Goal: Task Accomplishment & Management: Complete application form

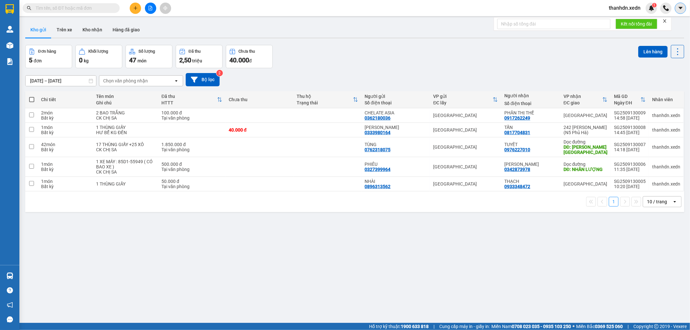
click at [683, 10] on icon "caret-down" at bounding box center [681, 8] width 6 height 6
click at [519, 50] on div "Đơn hàng 5 đơn Khối lượng 0 kg Số lượng 47 món Đã thu 2,50 triệu Chưa thu 40.00…" at bounding box center [354, 56] width 659 height 23
click at [627, 6] on span "thanhdn.xedn" at bounding box center [625, 8] width 42 height 8
click at [620, 20] on span "Đăng xuất" at bounding box center [628, 20] width 28 height 7
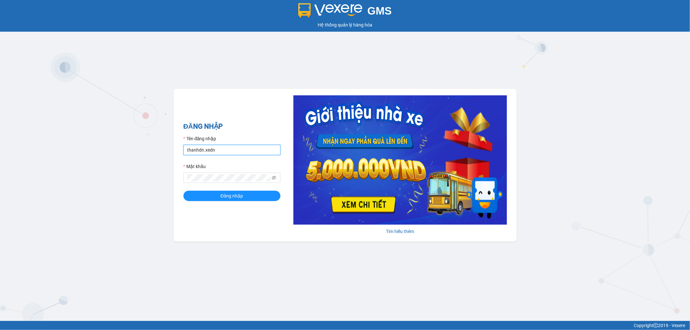
click at [217, 150] on input "thanhdn.xedn" at bounding box center [232, 150] width 97 height 10
type input "tich.xedn"
click at [237, 196] on span "Đăng nhập" at bounding box center [232, 196] width 23 height 7
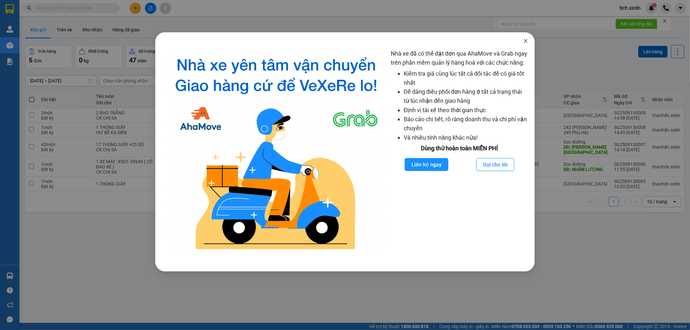
click at [527, 38] on span "Close" at bounding box center [526, 41] width 18 height 18
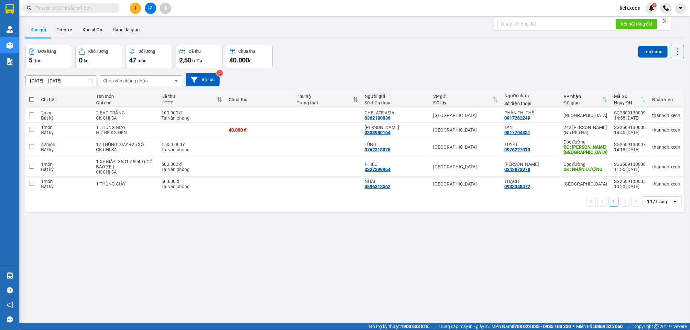
click at [616, 279] on div "ver 1.8.143 Kho gửi Trên xe Kho nhận Hàng đã giao Đơn hàng 5 đơn Khối lượng 0 k…" at bounding box center [355, 184] width 665 height 330
click at [134, 5] on button at bounding box center [135, 8] width 11 height 11
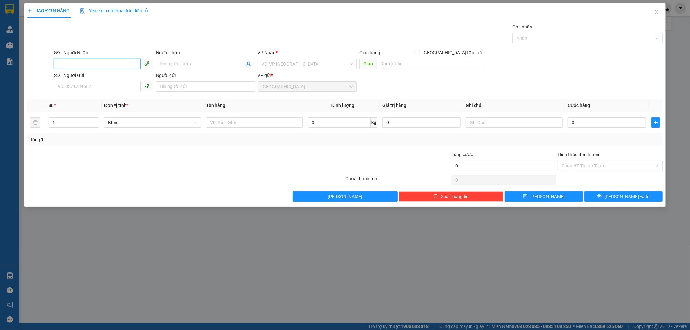
click at [80, 64] on input "SĐT Người Nhận" at bounding box center [97, 64] width 87 height 10
click at [90, 75] on div "0981624684 - VINH" at bounding box center [104, 76] width 92 height 7
type input "0981624684"
type input "VINH"
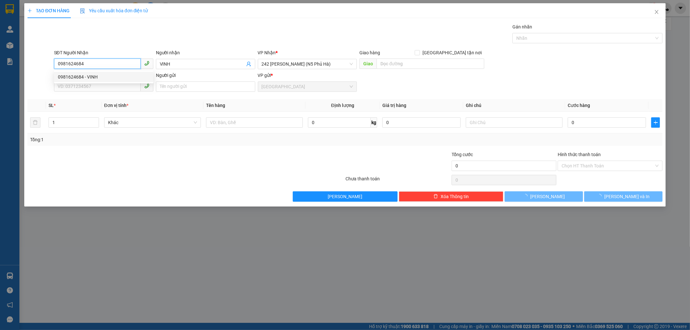
type input "140.000"
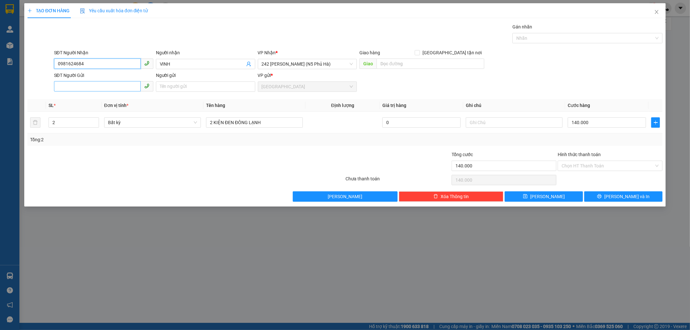
type input "0981624684"
click at [112, 88] on input "SĐT Người Gửi" at bounding box center [97, 86] width 87 height 10
click at [89, 105] on div "0923566366 - VƯƠNG" at bounding box center [103, 110] width 99 height 10
type input "0923566366"
type input "VƯƠNG"
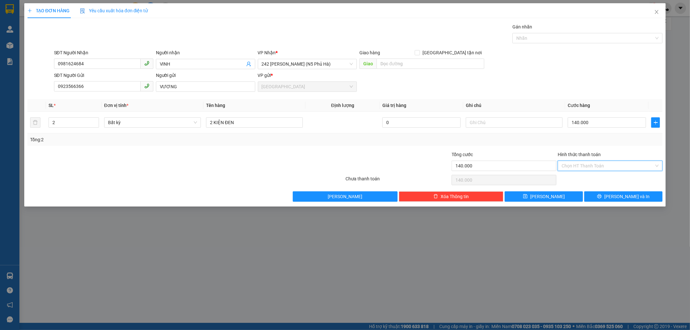
click at [573, 163] on input "Hình thức thanh toán" at bounding box center [608, 166] width 93 height 10
click at [572, 175] on div "Tại văn phòng" at bounding box center [610, 178] width 97 height 7
type input "0"
click at [603, 192] on button "[PERSON_NAME] và In" at bounding box center [624, 197] width 78 height 10
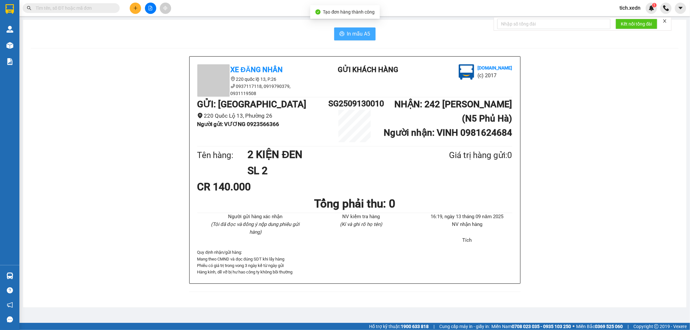
click at [350, 30] on span "In mẫu A5" at bounding box center [358, 34] width 23 height 8
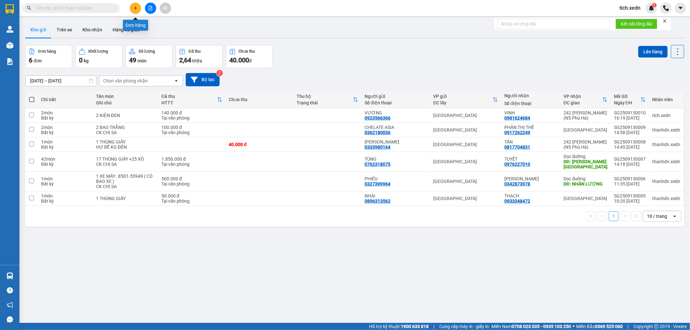
click at [133, 8] on button at bounding box center [135, 8] width 11 height 11
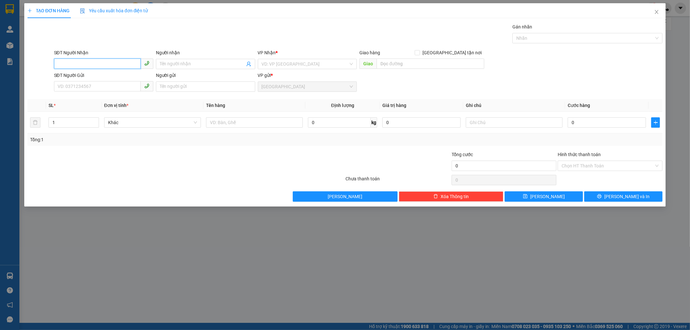
click at [99, 61] on input "SĐT Người Nhận" at bounding box center [97, 64] width 87 height 10
click at [104, 85] on div "0983980504 - PHÚC" at bounding box center [104, 87] width 92 height 7
type input "0983980504"
type input "PHÚC"
checkbox input "true"
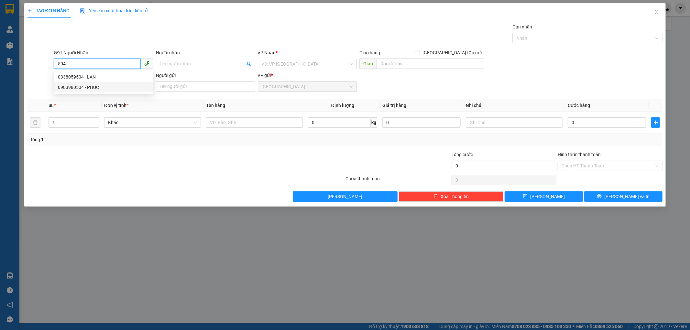
type input "TRẠM BIẾN ĐIỆN THẠCH HÀ"
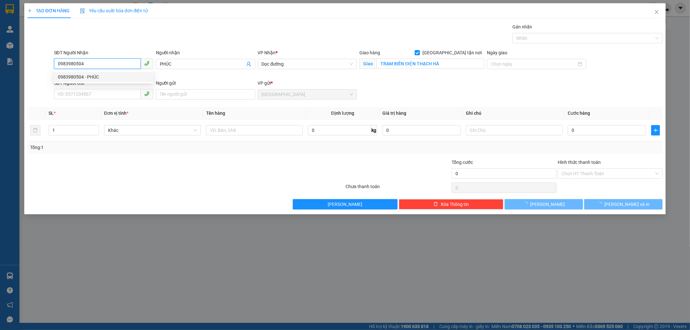
type input "100.000"
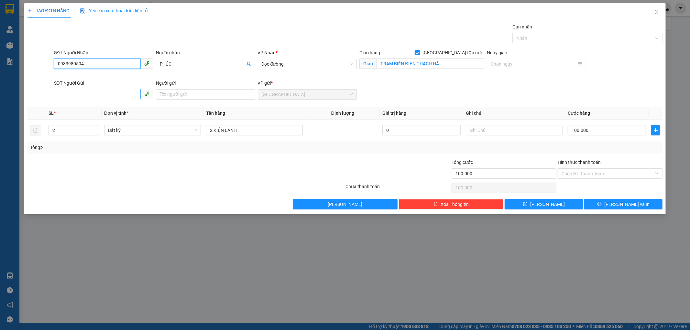
type input "0983980504"
click at [103, 92] on input "SĐT Người Gửi" at bounding box center [97, 94] width 87 height 10
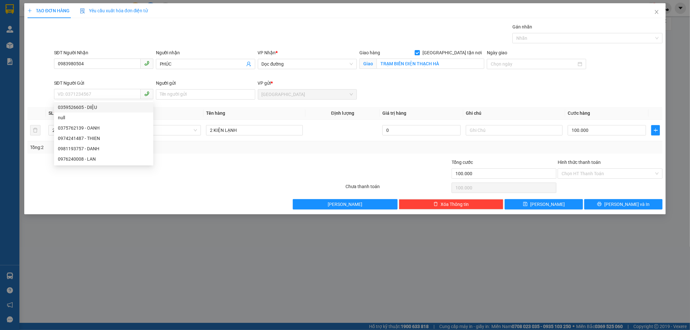
click at [193, 108] on th "Đơn vị tính *" at bounding box center [153, 113] width 102 height 13
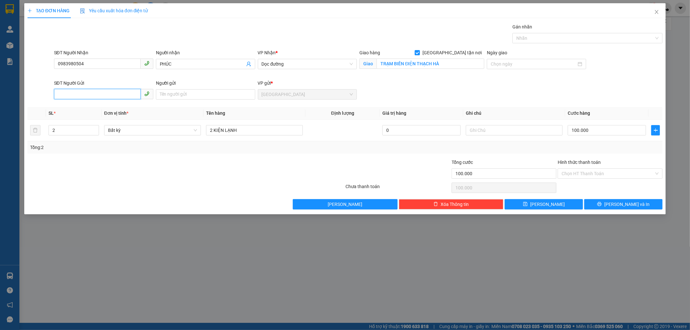
click at [80, 94] on input "SĐT Người Gửi" at bounding box center [97, 94] width 87 height 10
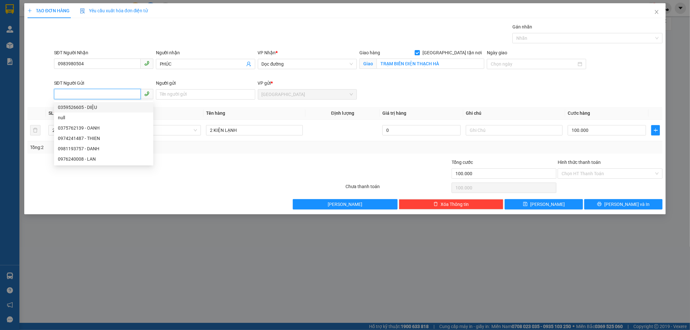
click at [91, 93] on input "SĐT Người Gửi" at bounding box center [97, 94] width 87 height 10
click at [88, 92] on input "SĐT Người Gửi" at bounding box center [97, 94] width 87 height 10
click at [105, 105] on div "0923566366 - VƯƠNG" at bounding box center [104, 107] width 92 height 7
type input "0923566366"
type input "VƯƠNG"
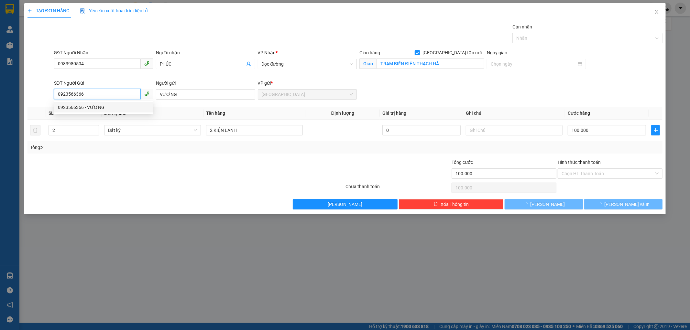
type input "140.000"
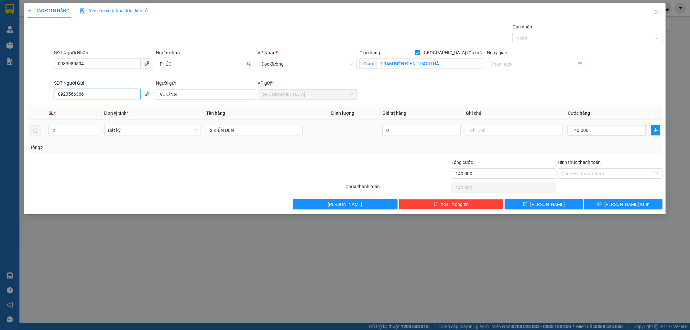
type input "0923566366"
click at [591, 131] on input "140.000" at bounding box center [607, 130] width 78 height 10
type input "0"
type input "01"
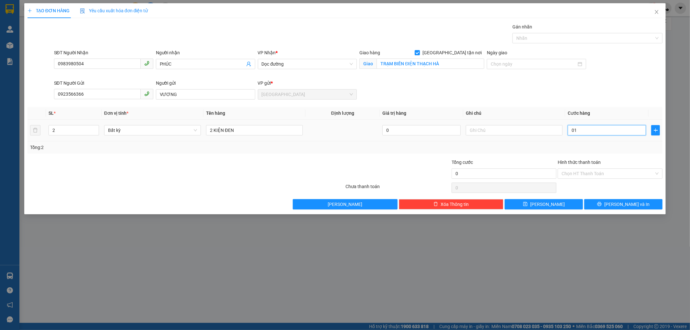
type input "1"
type input "012"
type input "12"
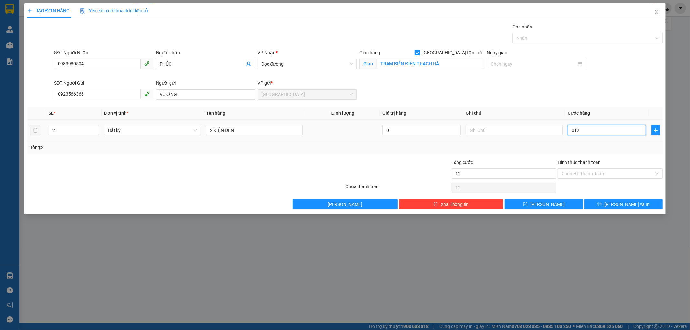
type input "0.120"
type input "120"
type input "0.120"
type input "120.000"
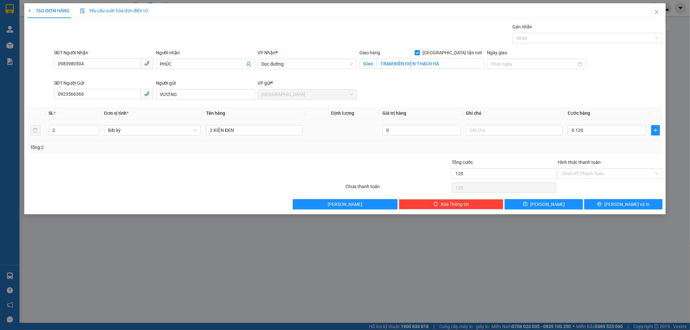
type input "120.000"
click at [598, 141] on td "120.000" at bounding box center [607, 131] width 84 height 22
click at [593, 128] on input "120.000" at bounding box center [607, 130] width 78 height 10
click at [591, 131] on input "120.000" at bounding box center [607, 130] width 78 height 10
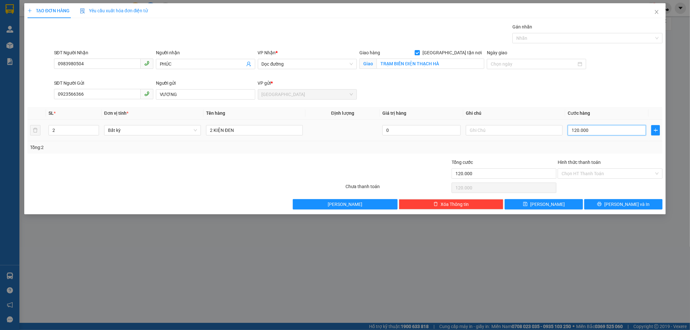
click at [590, 130] on input "120.000" at bounding box center [607, 130] width 78 height 10
type input "12.000"
type input "1.200"
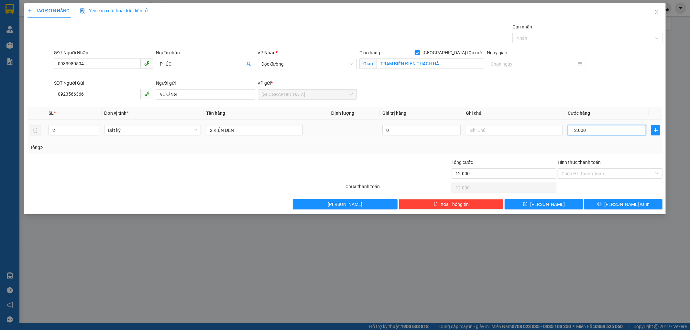
type input "1.200"
type input "120"
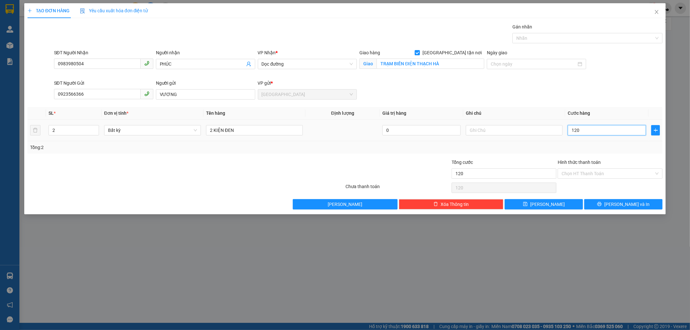
type input "12"
type input "1"
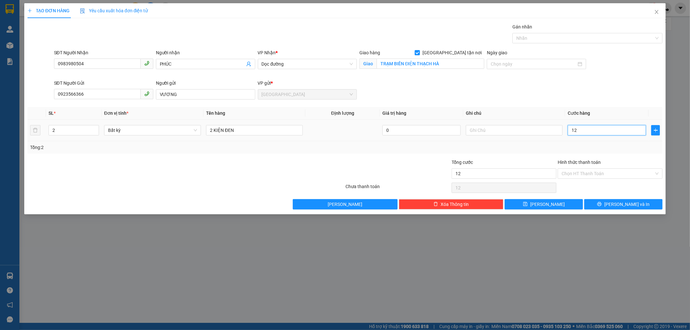
type input "1"
type input "0"
type input "01"
type input "1"
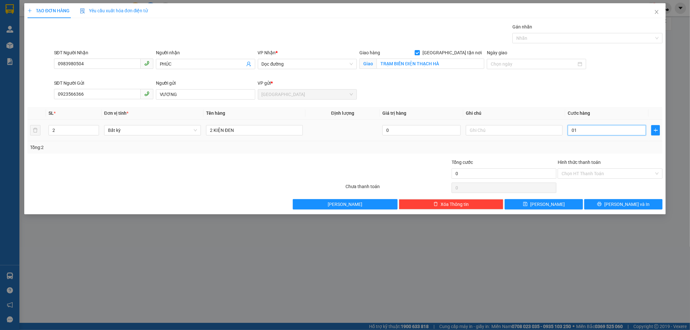
type input "1"
type input "010"
type input "10"
type input "0.100"
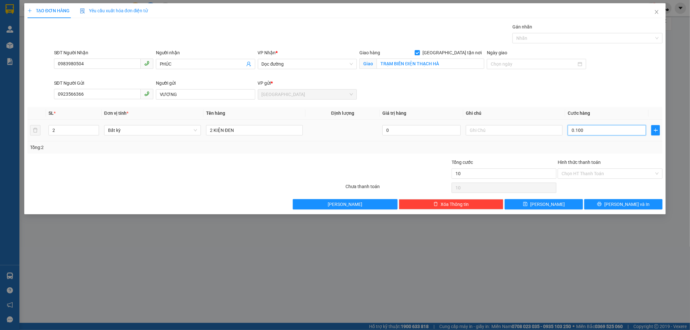
type input "100"
type input "0.100"
type input "100.000"
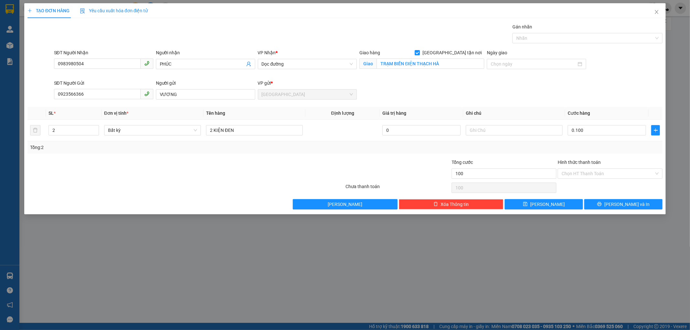
type input "100.000"
click at [570, 157] on div "Transit Pickup Surcharge Ids Transit Deliver Surcharge Ids Transit Deliver Surc…" at bounding box center [346, 116] width 636 height 186
click at [597, 171] on input "Hình thức thanh toán" at bounding box center [608, 174] width 93 height 10
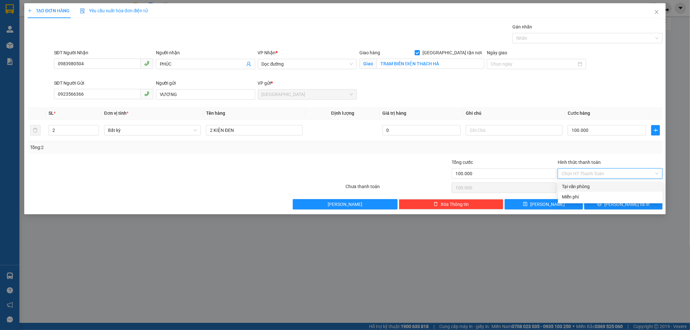
drag, startPoint x: 578, startPoint y: 185, endPoint x: 587, endPoint y: 185, distance: 8.7
click at [580, 185] on div "Tại văn phòng" at bounding box center [610, 186] width 97 height 7
type input "0"
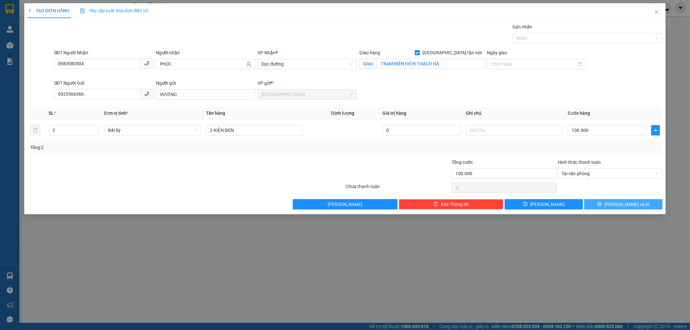
click at [599, 200] on button "[PERSON_NAME] và In" at bounding box center [624, 204] width 78 height 10
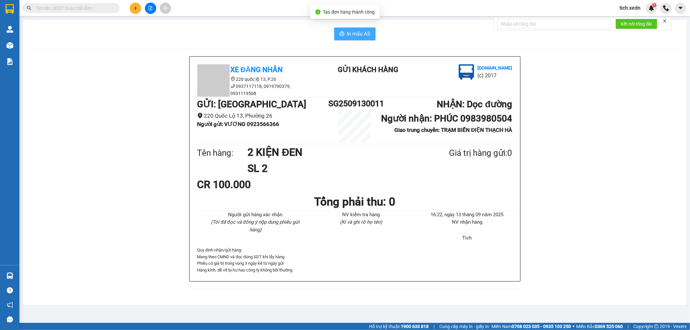
click at [339, 34] on button "In mẫu A5" at bounding box center [354, 34] width 41 height 13
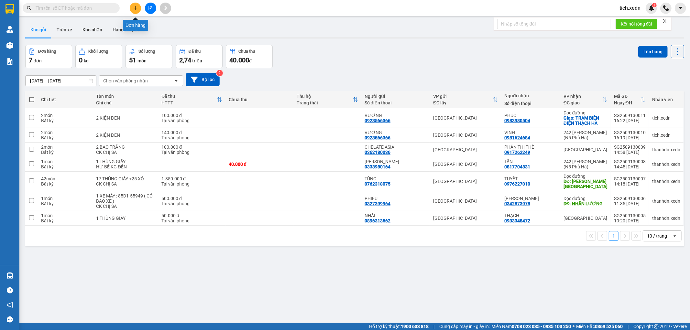
click at [137, 6] on icon "plus" at bounding box center [135, 8] width 5 height 5
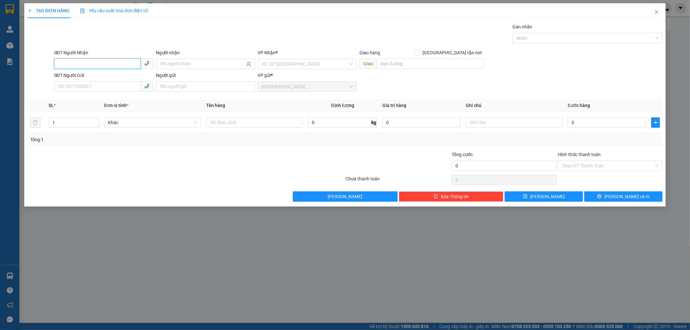
click at [102, 61] on input "SĐT Người Nhận" at bounding box center [97, 64] width 87 height 10
drag, startPoint x: 105, startPoint y: 74, endPoint x: 110, endPoint y: 73, distance: 5.0
click at [110, 73] on div "0985692336 - BẢO AN" at bounding box center [104, 76] width 92 height 7
type input "0985692336"
type input "BẢO AN"
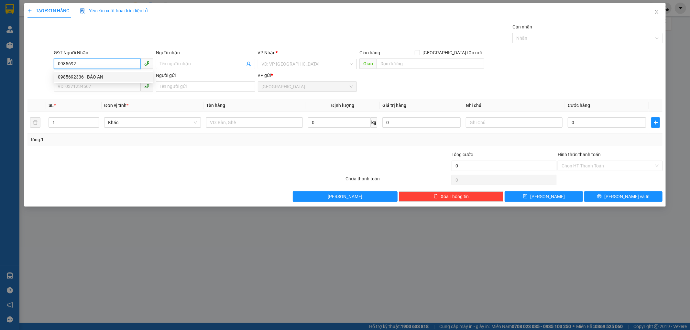
type input "[PERSON_NAME] - [GEOGRAPHIC_DATA]"
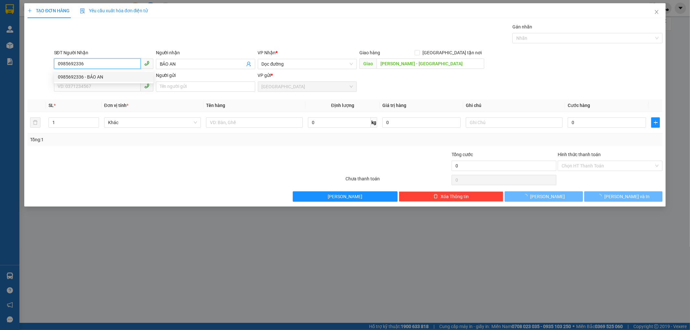
type input "60.000"
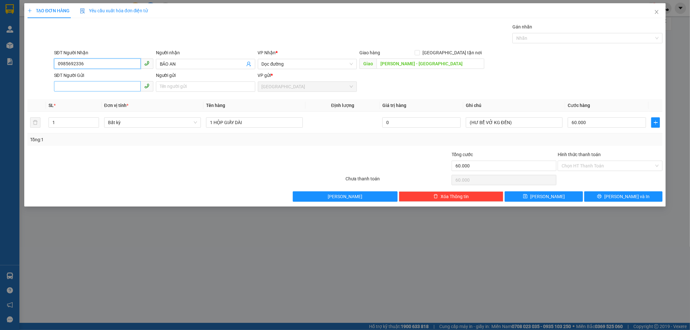
type input "0985692336"
click at [85, 88] on input "SĐT Người Gửi" at bounding box center [97, 86] width 87 height 10
click at [108, 109] on div "02822651999 - CTY DECO" at bounding box center [104, 109] width 92 height 7
type input "02822651999"
type input "CTY DECO"
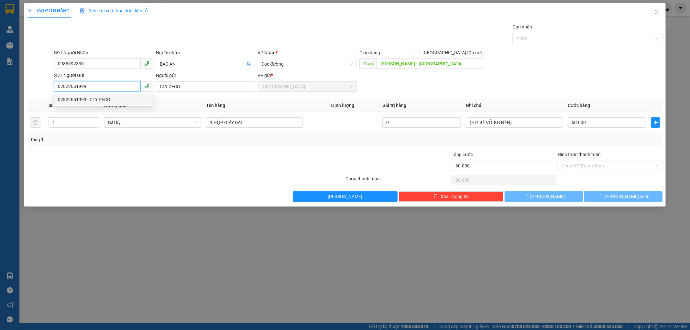
type input "150.000"
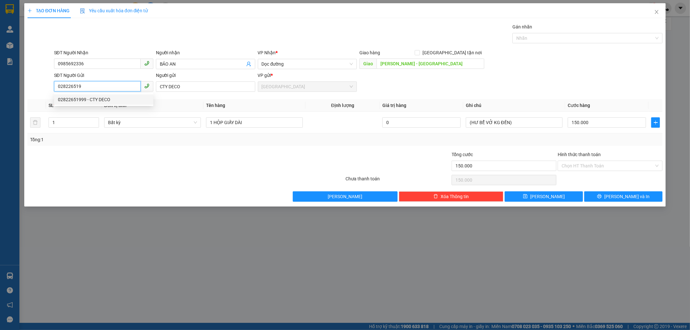
click at [111, 95] on div "02822651999 - CTY DECO" at bounding box center [103, 100] width 99 height 10
type input "02822651999"
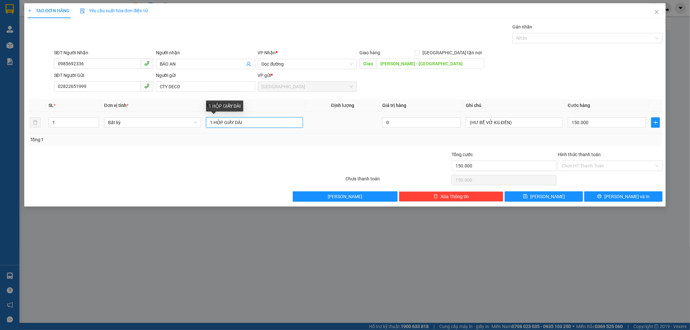
click at [246, 124] on input "1 HỘP GIẤY DÀI" at bounding box center [254, 123] width 97 height 10
click at [212, 122] on input "1 HỘP GIẤY DÀI" at bounding box center [254, 123] width 97 height 10
click at [254, 125] on input "2 HỘP GIẤY DÀI" at bounding box center [254, 123] width 97 height 10
type input "2 HỘP GIẤY DÀI +1 KIÊN GIẤY NHỎ"
click at [97, 121] on span "Increase Value" at bounding box center [95, 121] width 7 height 6
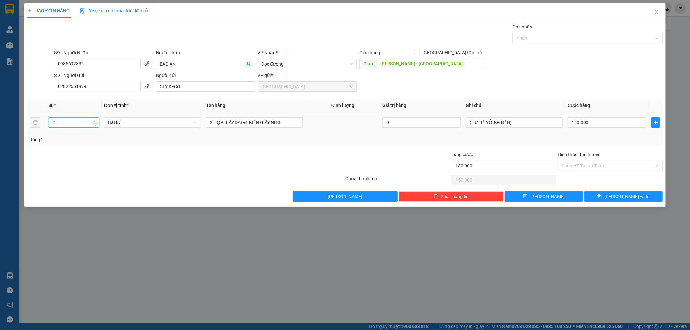
type input "3"
click at [97, 121] on span "Increase Value" at bounding box center [95, 121] width 7 height 6
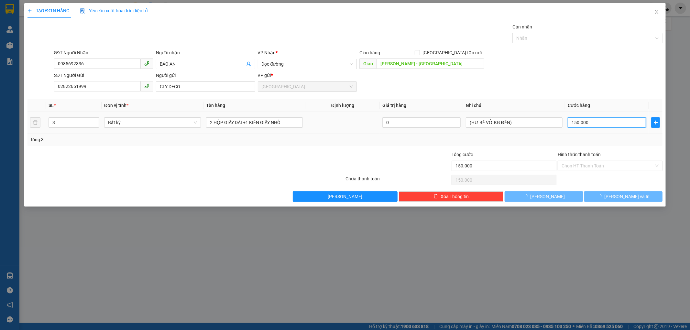
click at [589, 122] on input "150.000" at bounding box center [607, 123] width 78 height 10
type input "0"
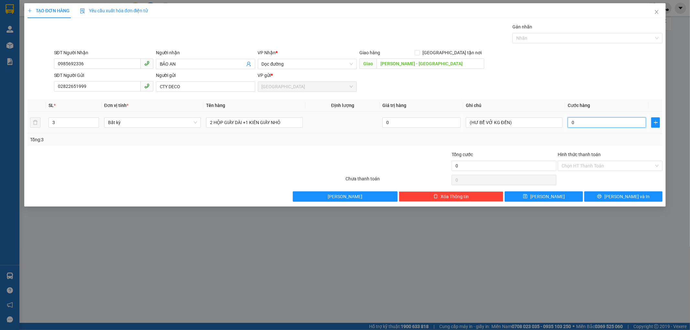
type input "02"
type input "2"
type input "020"
type input "20"
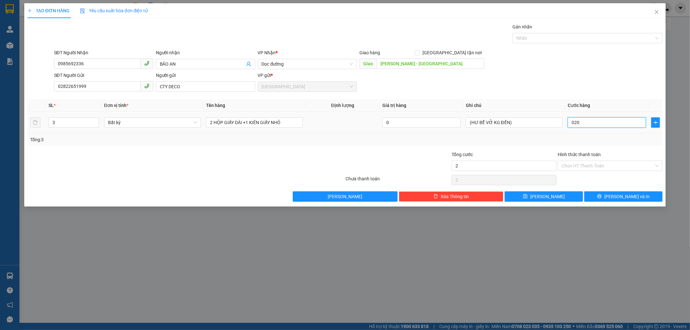
type input "20"
type input "0.200"
type input "200"
type input "0.200"
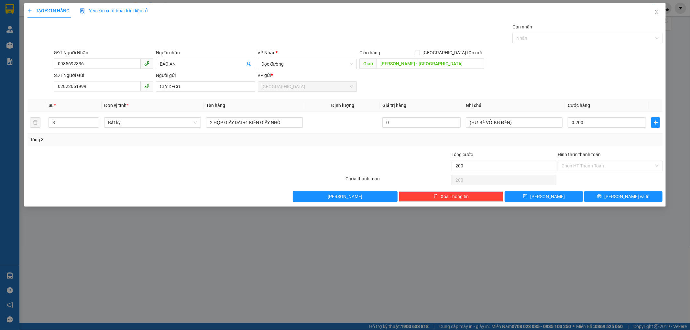
type input "200.000"
click at [546, 140] on div "Tổng: 3" at bounding box center [345, 139] width 631 height 7
click at [598, 196] on button "[PERSON_NAME] và In" at bounding box center [624, 197] width 78 height 10
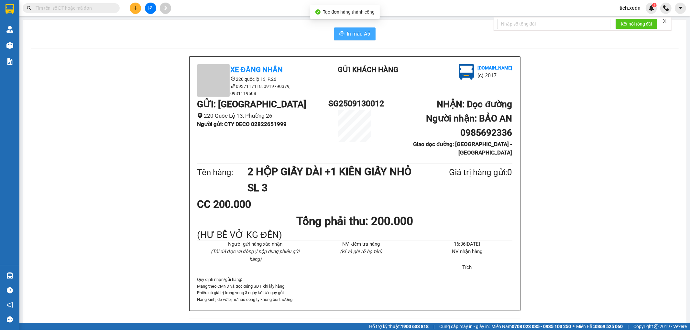
click at [354, 35] on span "In mẫu A5" at bounding box center [358, 34] width 23 height 8
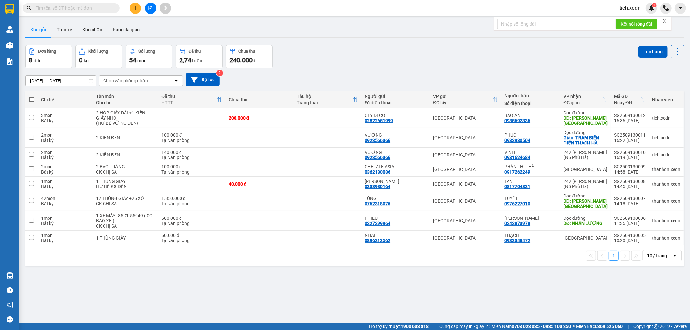
click at [136, 10] on icon "plus" at bounding box center [135, 8] width 5 height 5
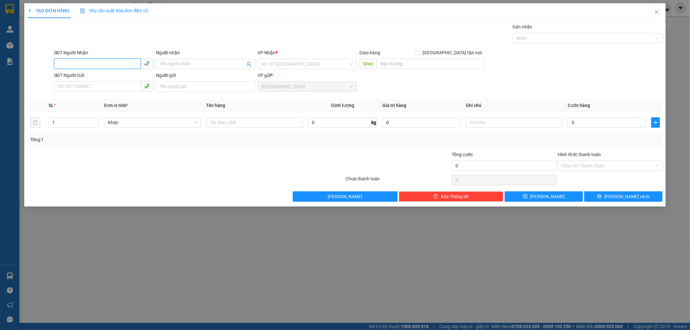
click at [103, 67] on input "SĐT Người Nhận" at bounding box center [97, 64] width 87 height 10
click at [102, 75] on div "0988170047 - [PERSON_NAME]" at bounding box center [104, 76] width 92 height 7
type input "0988170047"
type input "PHÚC THỊNH"
type input "50.000"
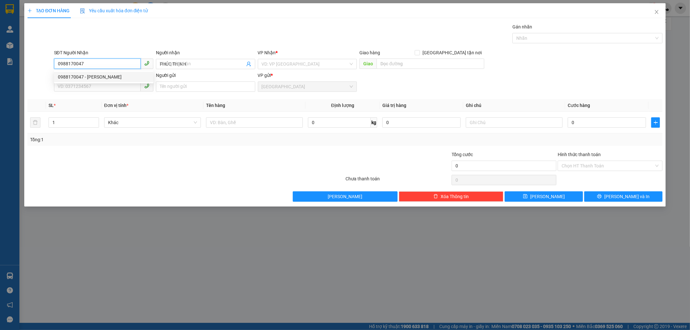
type input "50.000"
type input "0988170047"
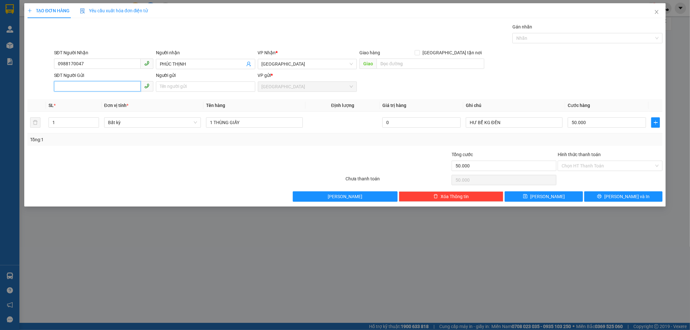
click at [99, 87] on input "SĐT Người Gửi" at bounding box center [97, 86] width 87 height 10
click at [95, 98] on div "0904415513 - LUYỆN" at bounding box center [104, 99] width 92 height 7
type input "0904415513"
type input "LUYỆN"
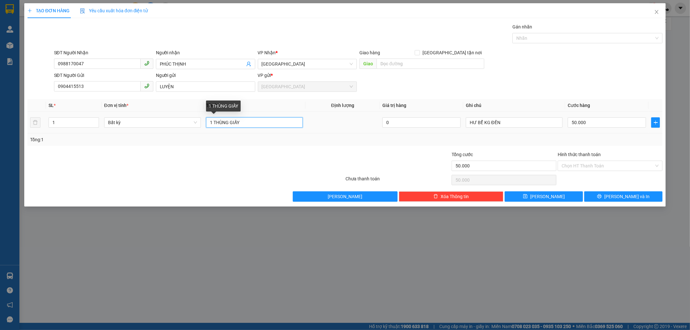
click at [229, 122] on input "1 THÙNG GIẤY" at bounding box center [254, 123] width 97 height 10
click at [240, 122] on input "1 CÂY GIẤY" at bounding box center [254, 123] width 97 height 10
type input "1 CÂY GIẤY DÀI 3M"
click at [592, 124] on input "50.000" at bounding box center [607, 123] width 78 height 10
type input "0"
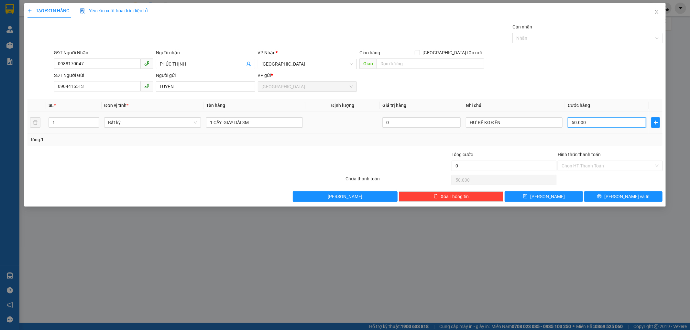
type input "0"
type input "01"
type input "1"
type input "010"
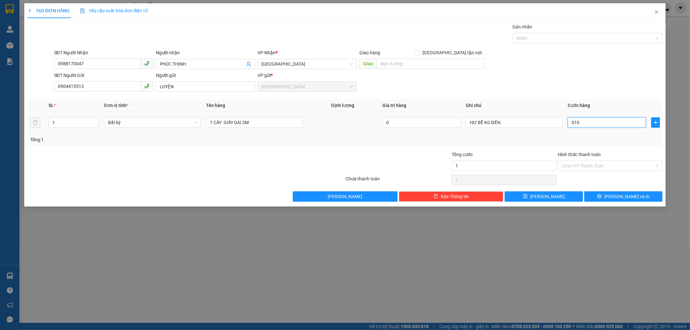
type input "10"
type input "0.100"
type input "100"
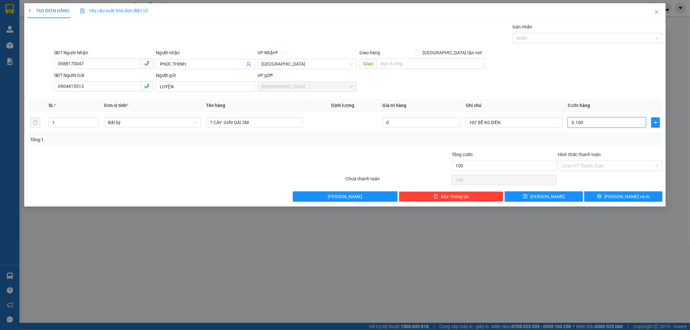
type input "0.100"
type input "100.000"
click at [587, 144] on div "Tổng: 1" at bounding box center [346, 140] width 636 height 12
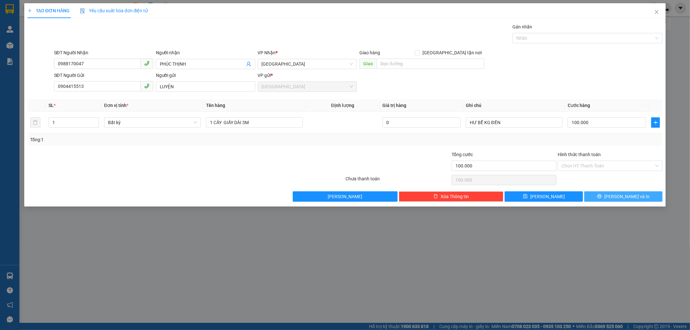
click at [596, 194] on button "[PERSON_NAME] và In" at bounding box center [624, 197] width 78 height 10
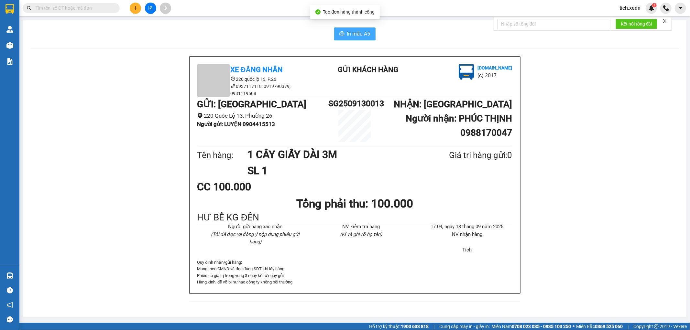
click at [351, 30] on span "In mẫu A5" at bounding box center [358, 34] width 23 height 8
